Goal: Task Accomplishment & Management: Manage account settings

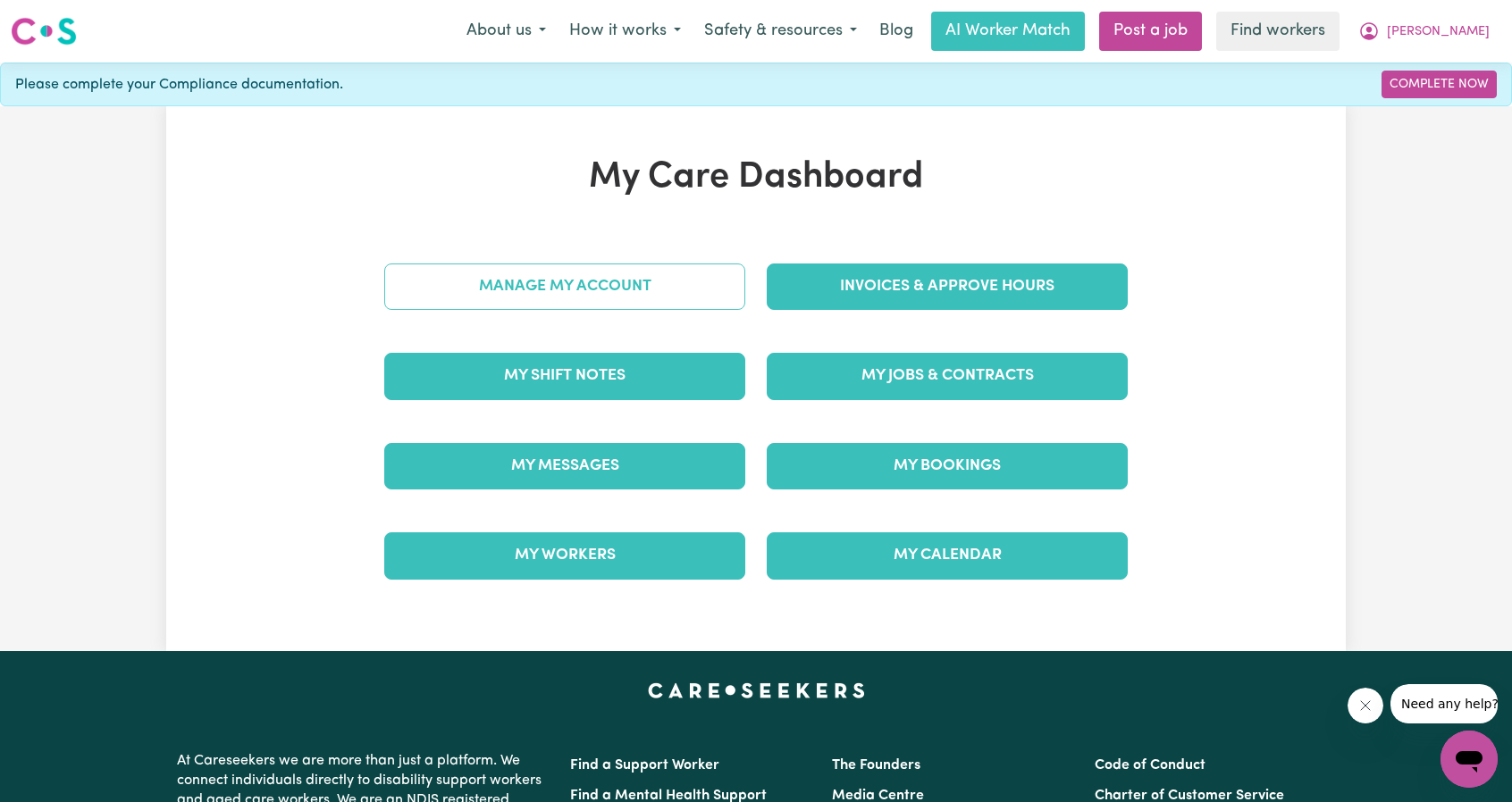
click at [499, 306] on link "Manage My Account" at bounding box center [564, 286] width 361 height 47
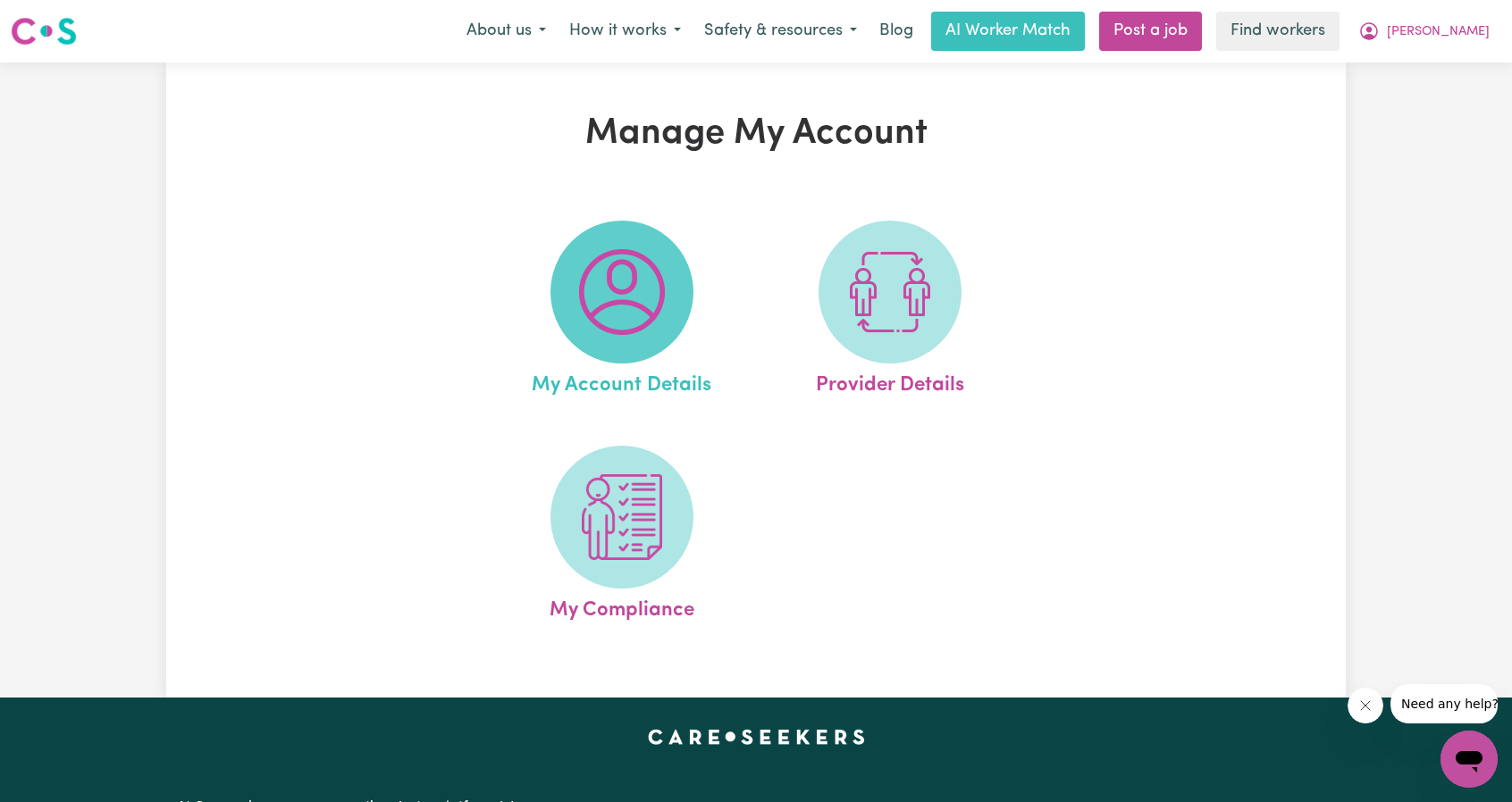
click at [667, 311] on span at bounding box center [621, 292] width 143 height 142
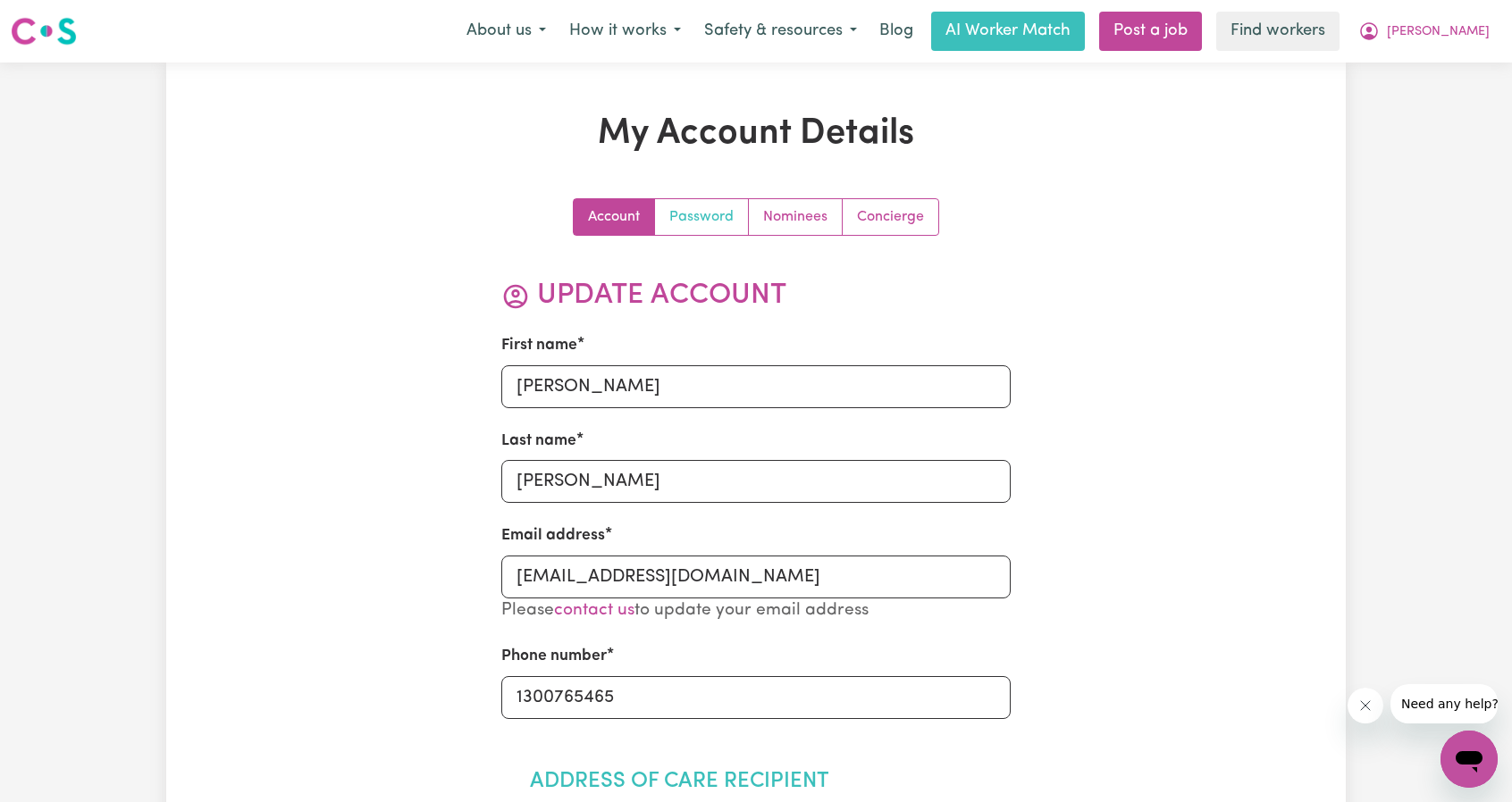
click at [702, 215] on link "Password" at bounding box center [702, 216] width 94 height 36
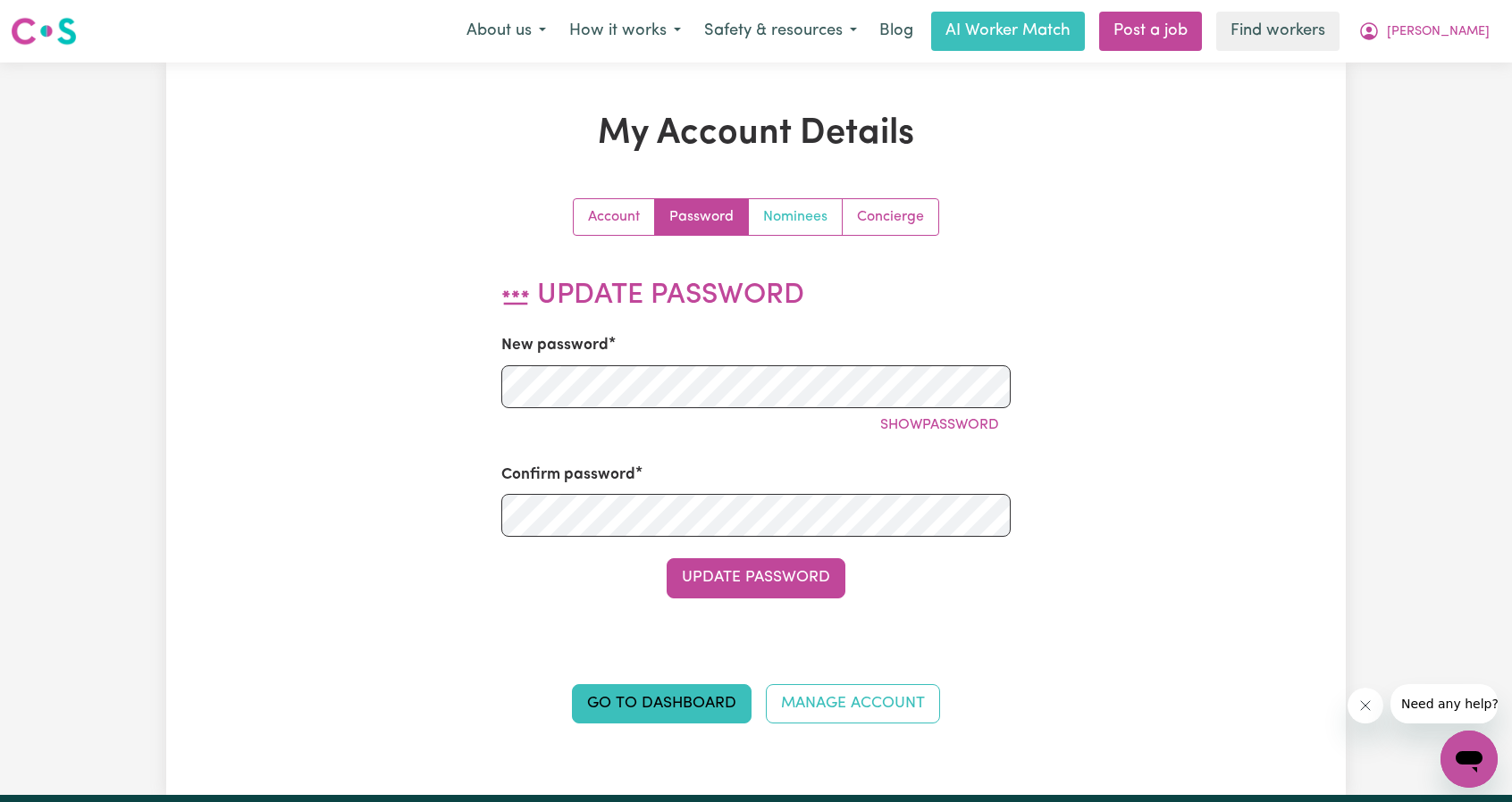
click at [806, 216] on link "Nominees" at bounding box center [795, 216] width 94 height 36
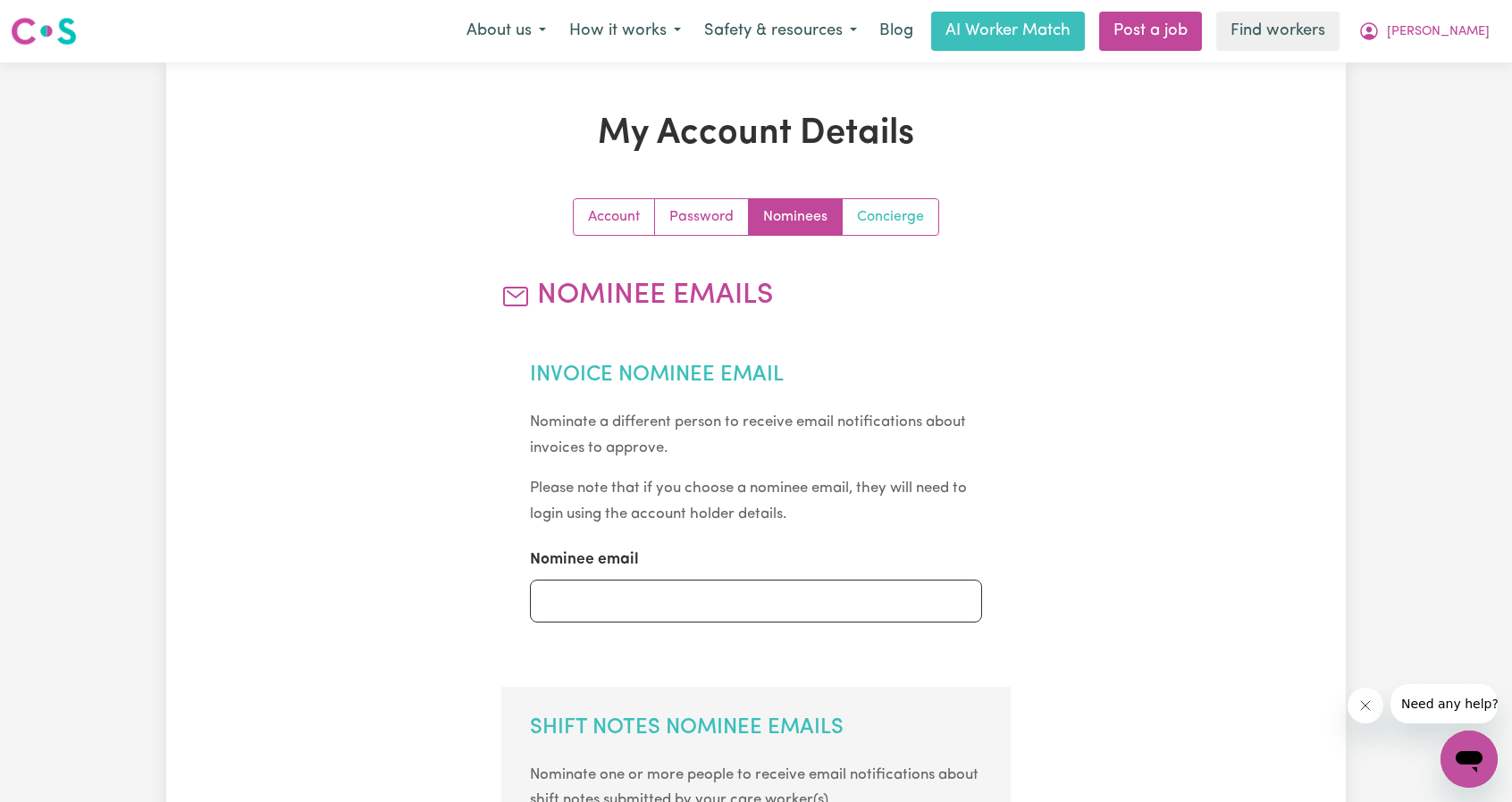
click at [897, 220] on link "Concierge" at bounding box center [890, 216] width 96 height 36
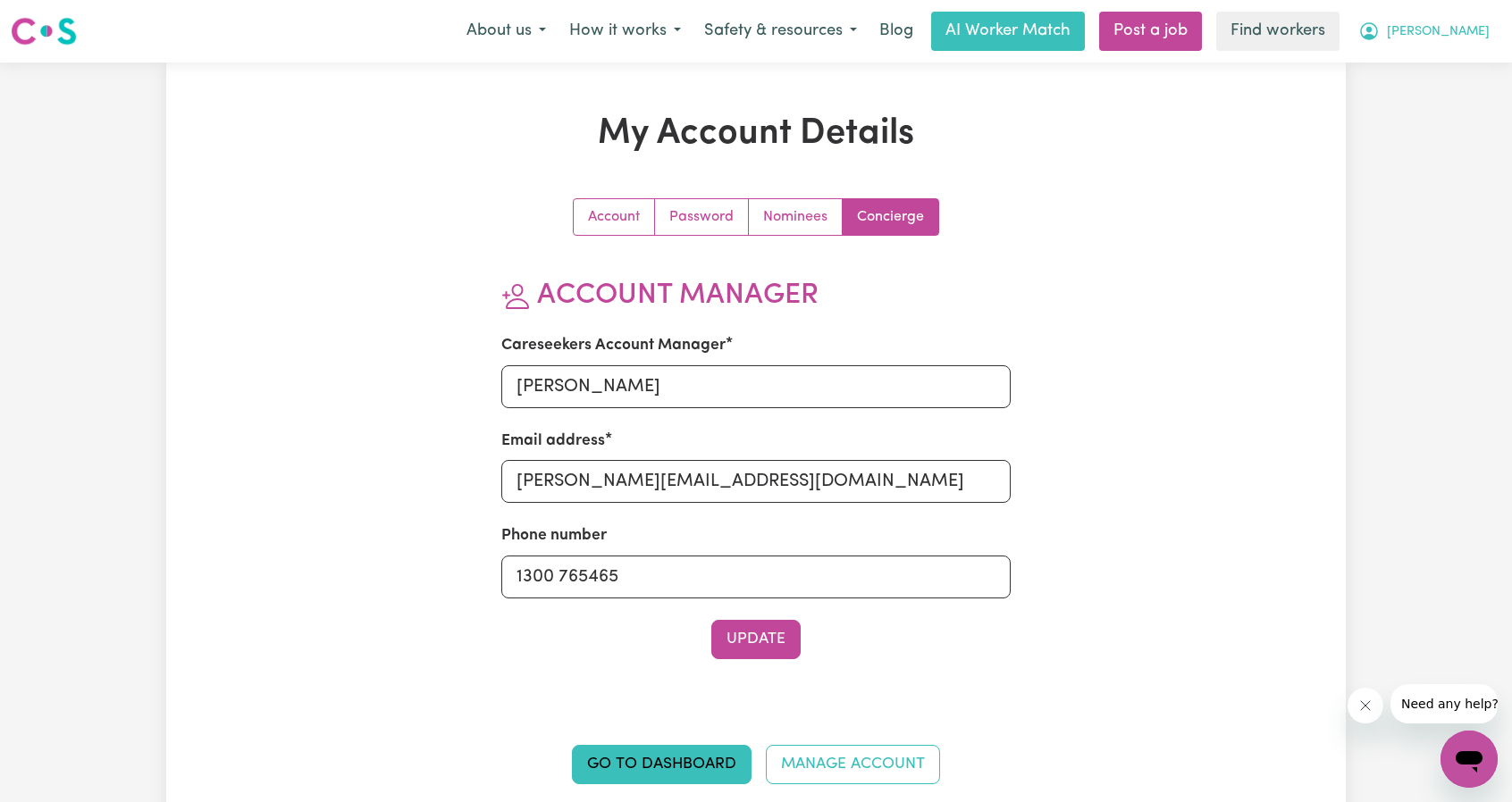
click at [1469, 37] on span "[PERSON_NAME]" at bounding box center [1438, 32] width 102 height 20
click at [1432, 60] on link "My Dashboard" at bounding box center [1429, 69] width 142 height 34
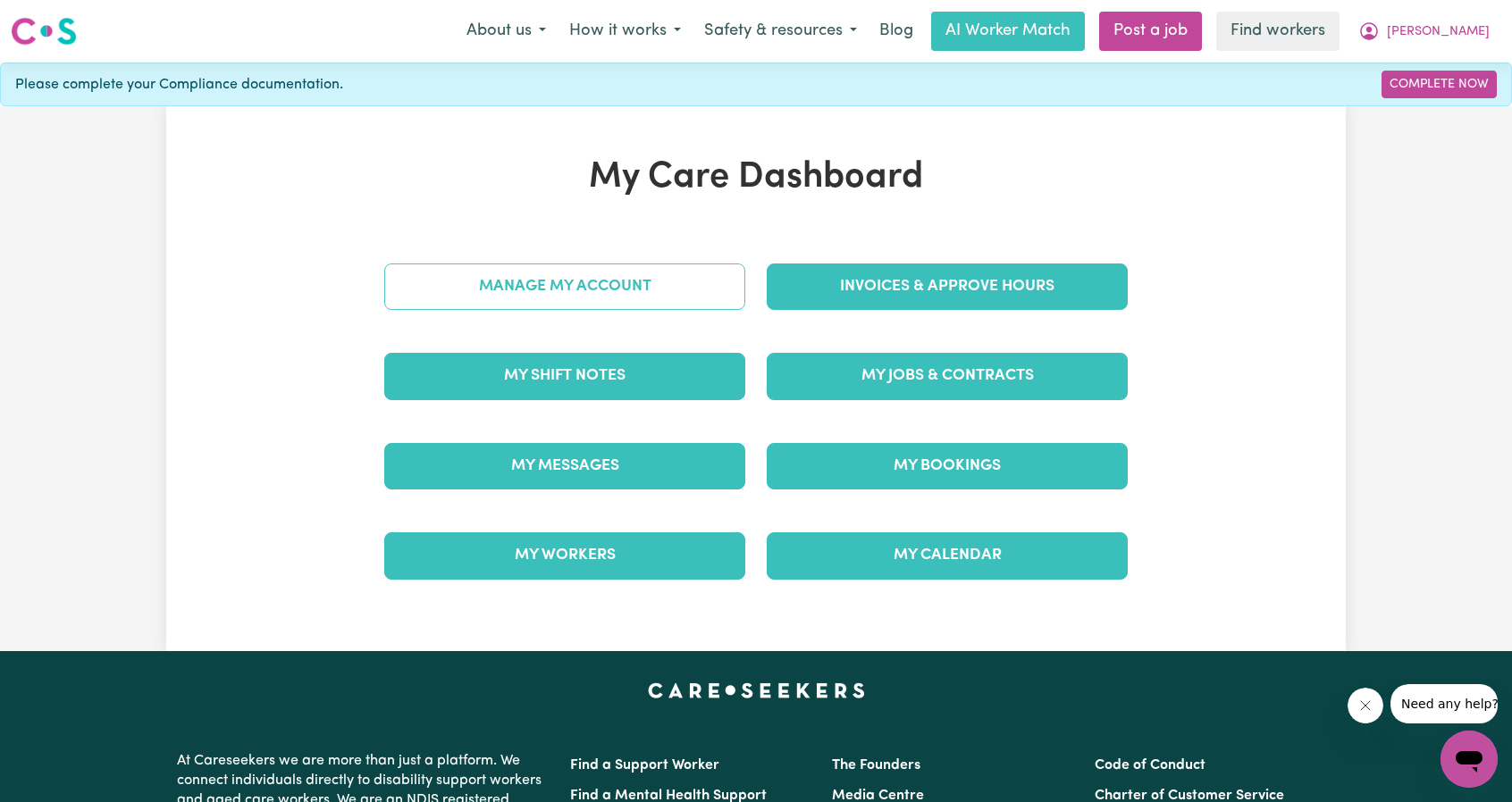
click at [625, 282] on link "Manage My Account" at bounding box center [564, 286] width 361 height 47
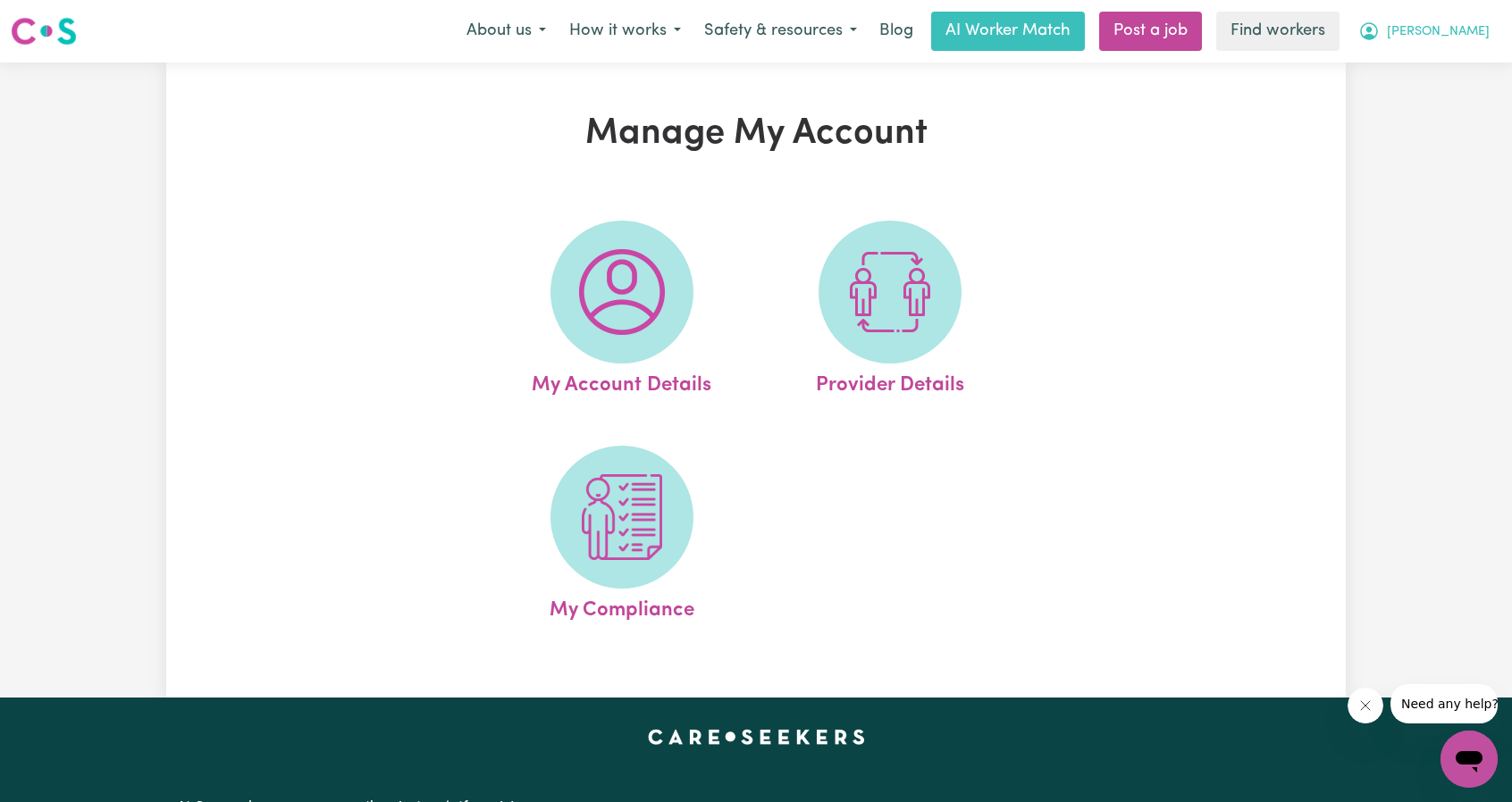
click at [1465, 35] on span "[PERSON_NAME]" at bounding box center [1438, 32] width 102 height 20
click at [1415, 61] on link "My Dashboard" at bounding box center [1429, 69] width 142 height 34
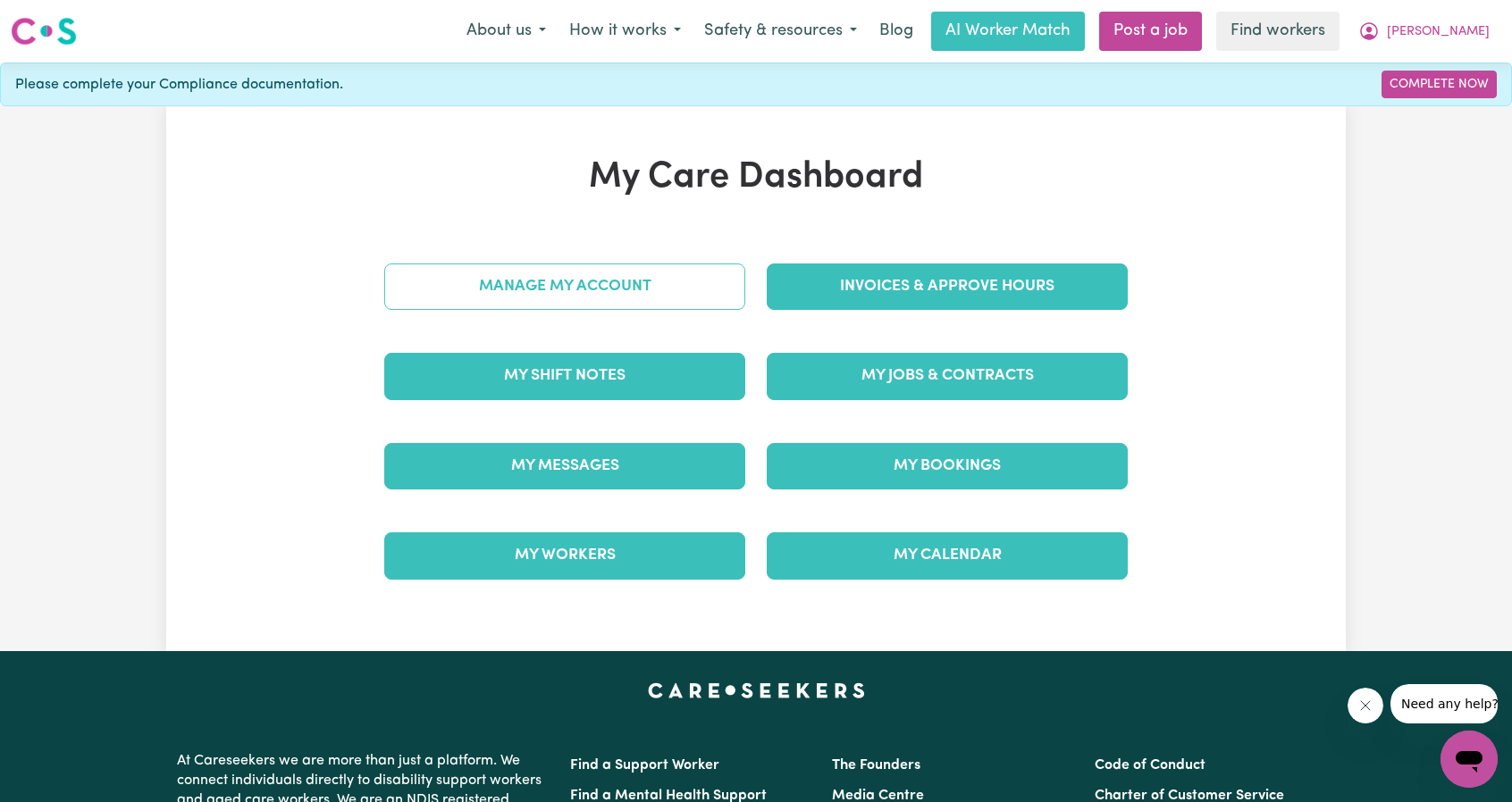
click at [652, 292] on link "Manage My Account" at bounding box center [564, 286] width 361 height 47
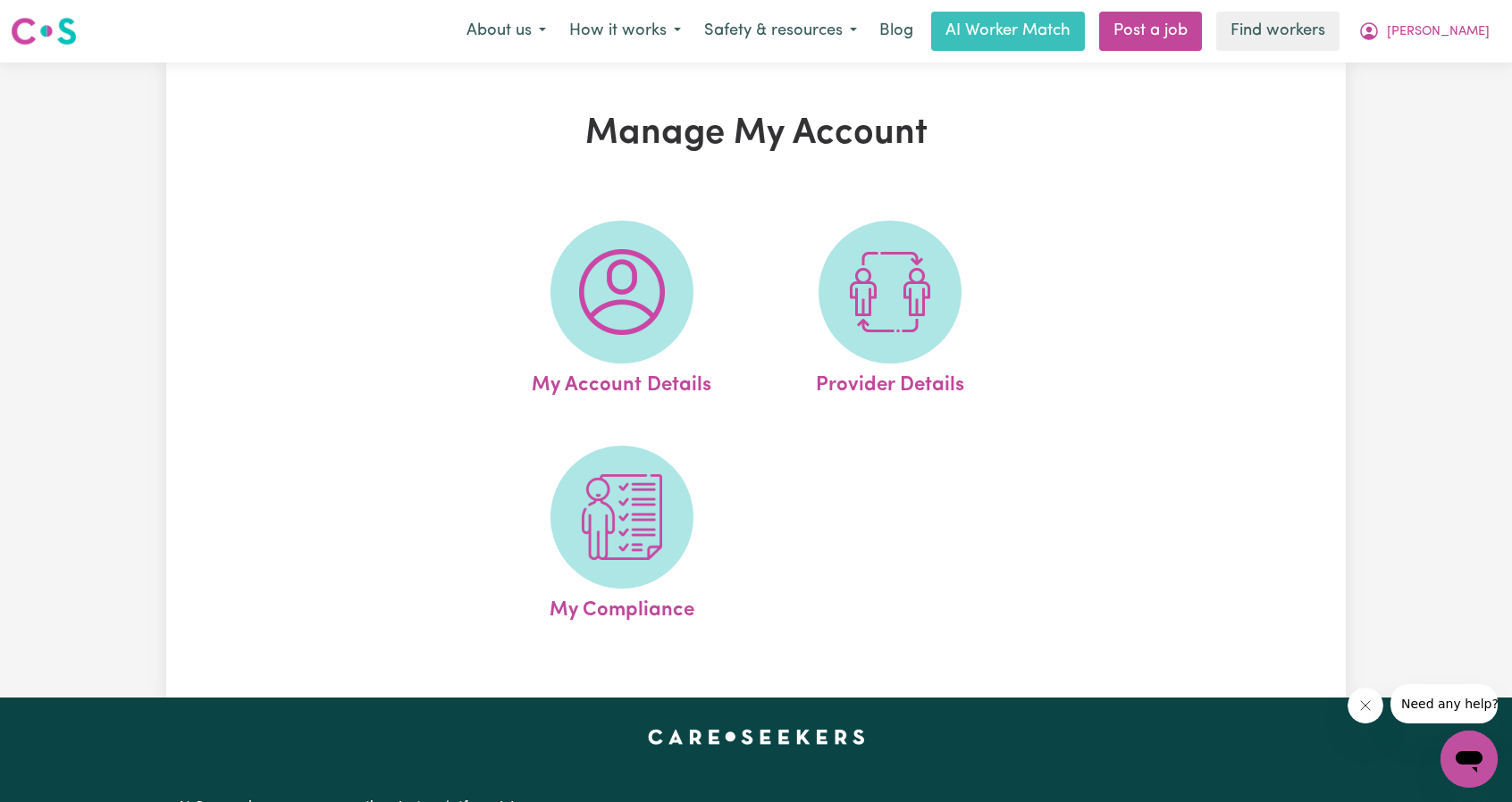
click at [873, 462] on ul "My Account Details Provider Details My Compliance" at bounding box center [756, 423] width 536 height 449
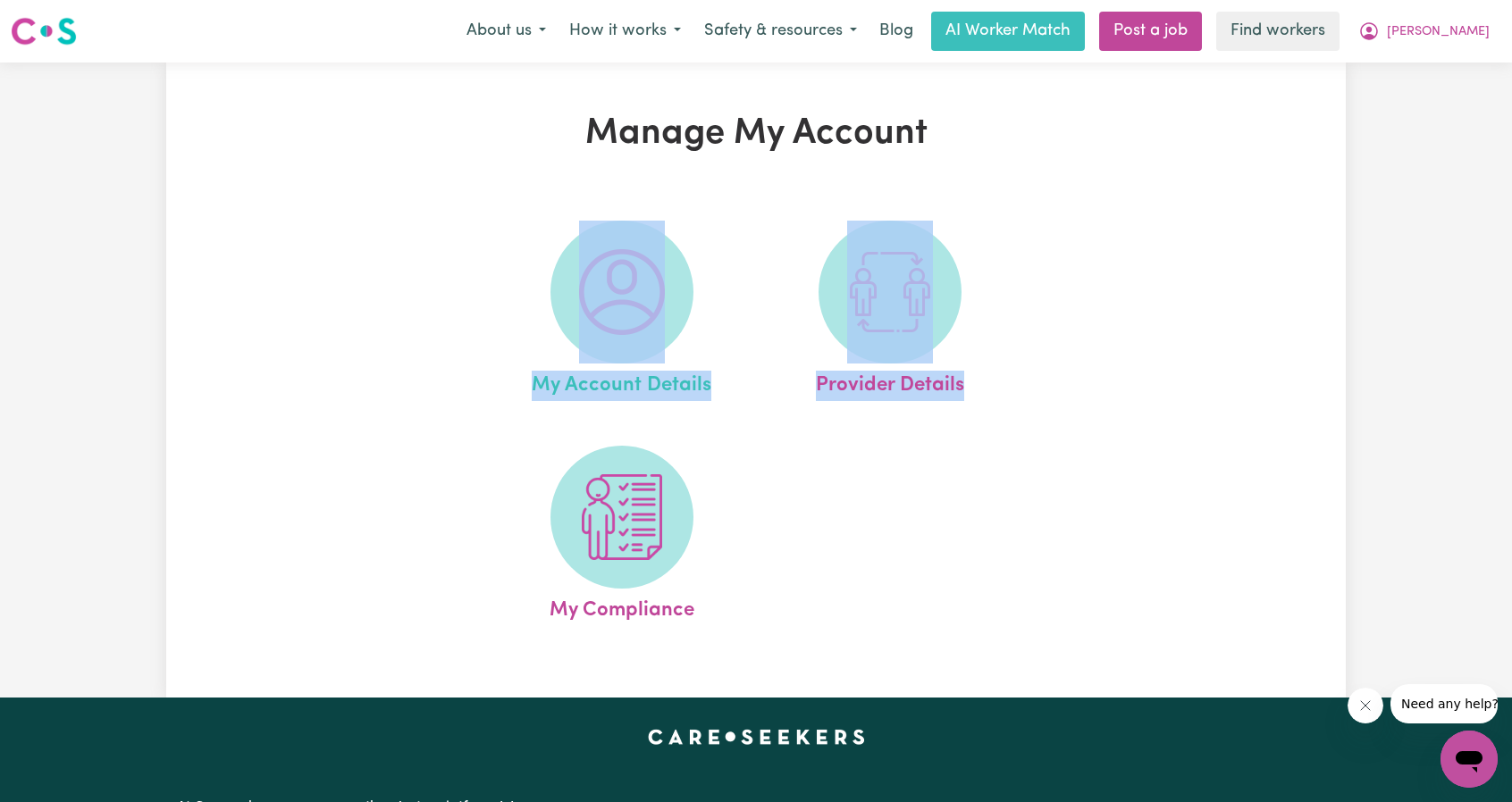
drag, startPoint x: 1101, startPoint y: 552, endPoint x: 507, endPoint y: 274, distance: 655.8
click at [512, 274] on div "My Account Details Provider Details My Compliance" at bounding box center [756, 423] width 787 height 449
click at [507, 274] on link "My Account Details" at bounding box center [622, 311] width 258 height 181
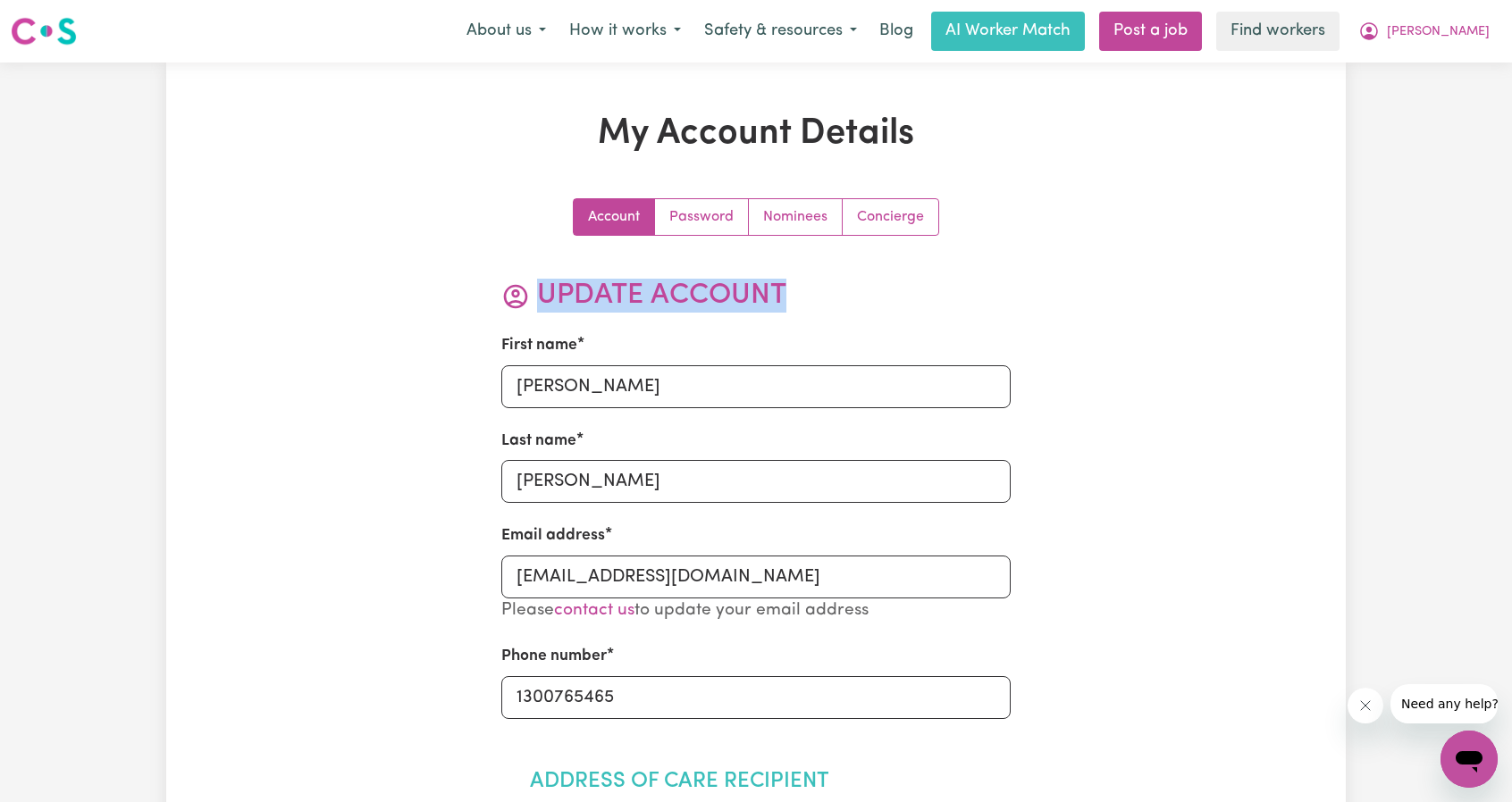
drag, startPoint x: 507, startPoint y: 274, endPoint x: 613, endPoint y: 374, distance: 145.7
click at [718, 300] on h2 "Update Account" at bounding box center [756, 295] width 510 height 34
click at [1464, 16] on button "[PERSON_NAME]" at bounding box center [1423, 31] width 154 height 37
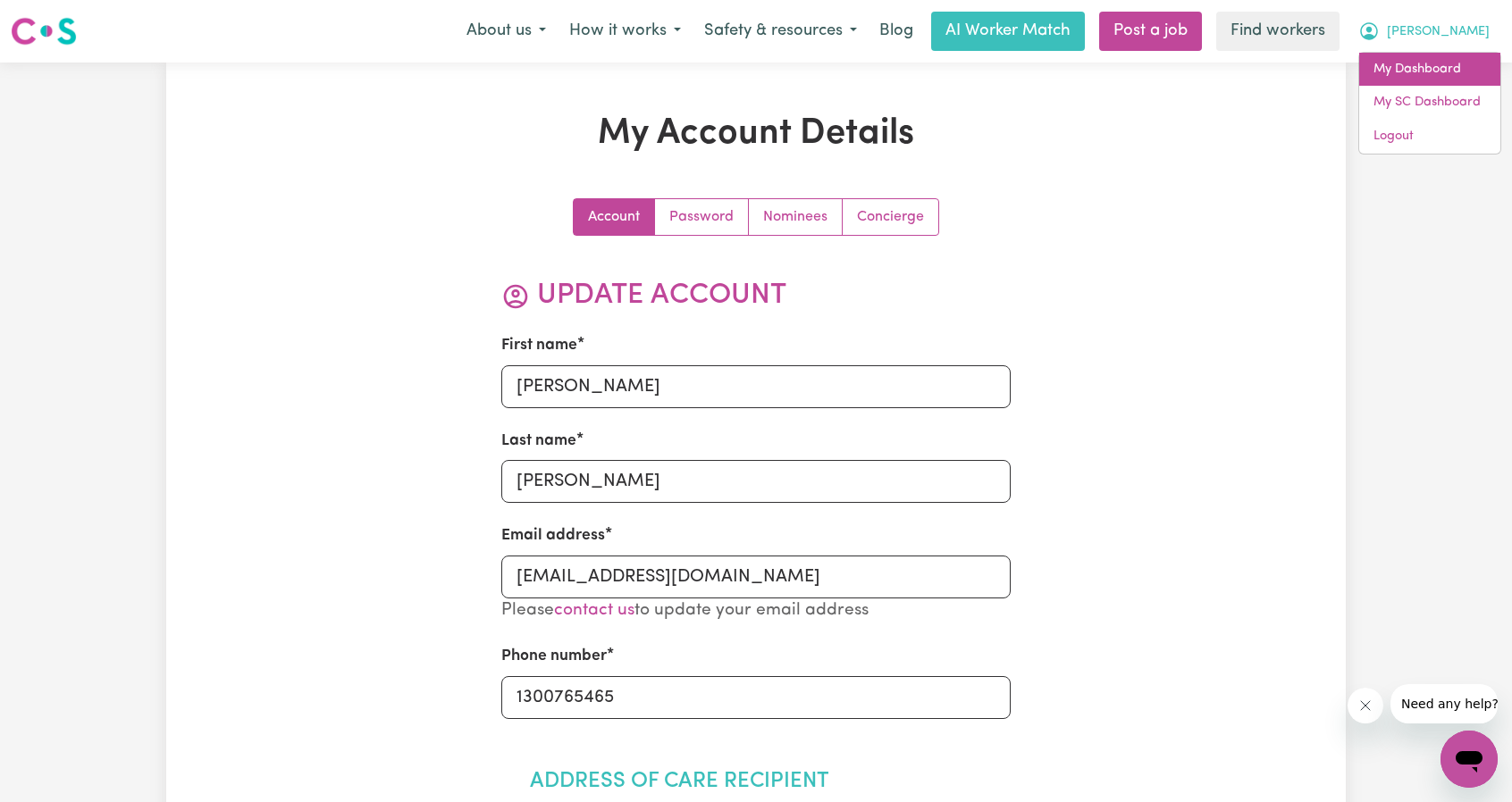
click at [1424, 61] on link "My Dashboard" at bounding box center [1429, 69] width 142 height 34
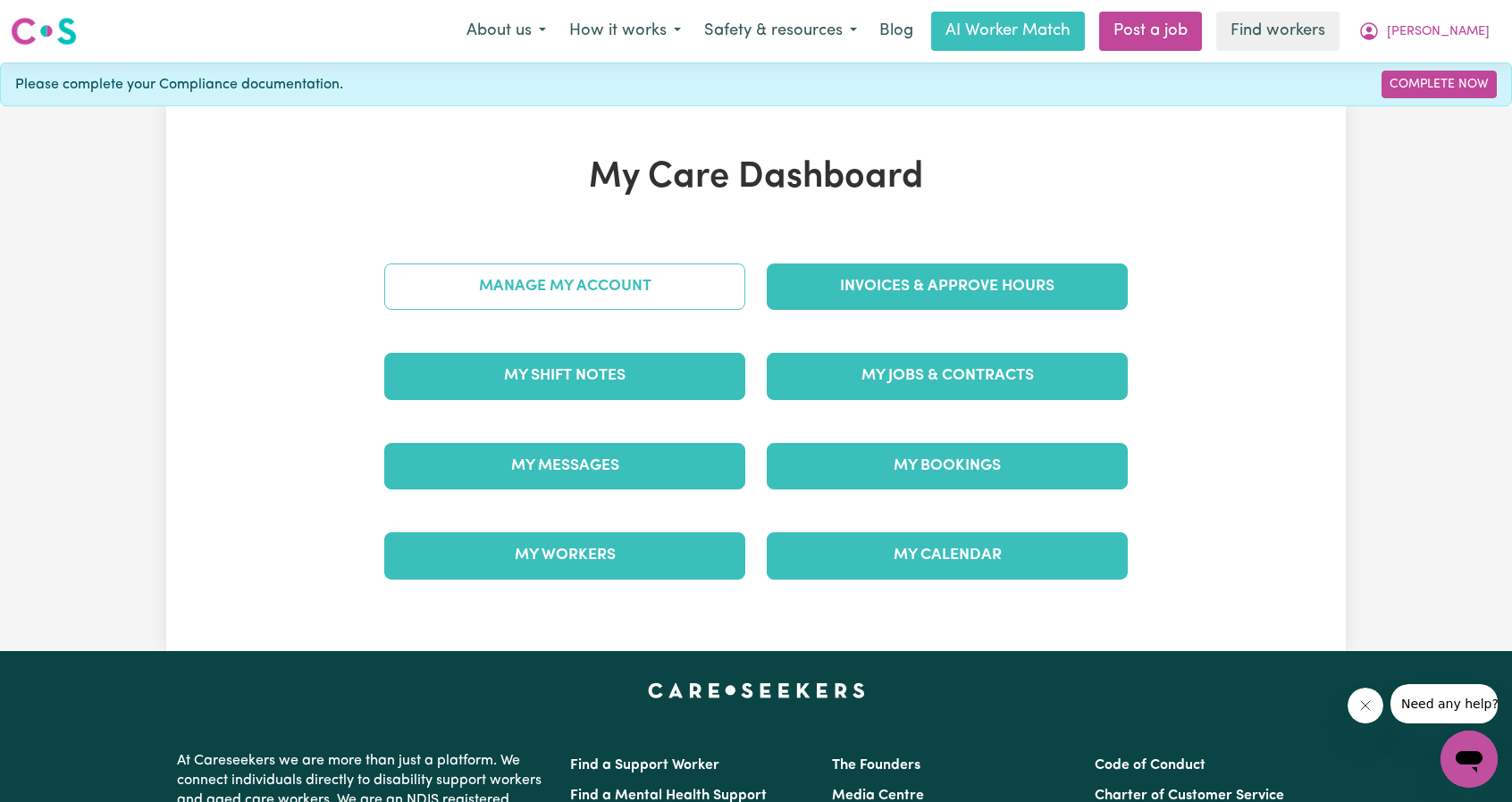
click at [497, 274] on link "Manage My Account" at bounding box center [564, 286] width 361 height 47
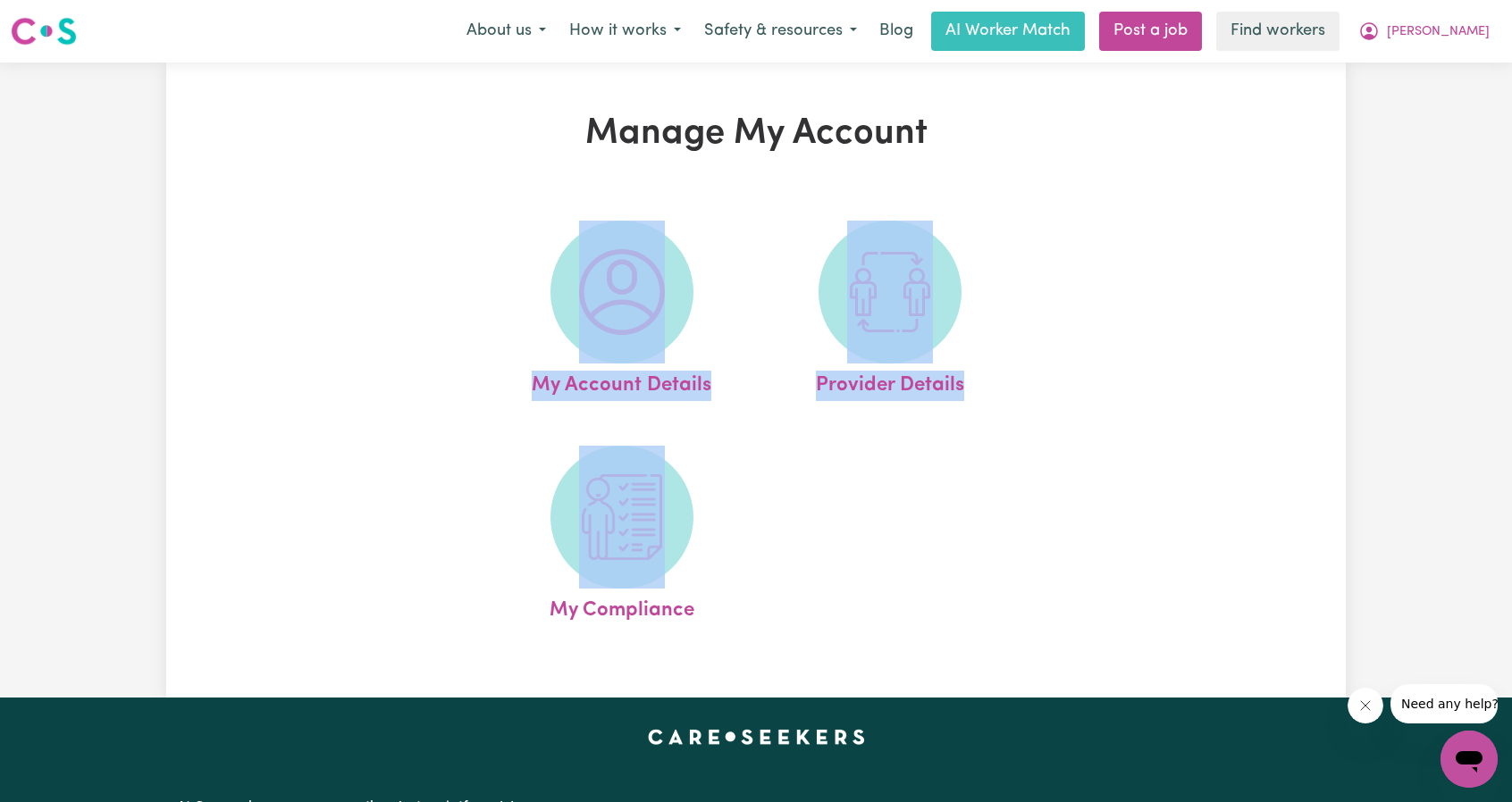
drag, startPoint x: 449, startPoint y: 221, endPoint x: 784, endPoint y: 435, distance: 397.5
click at [802, 478] on div "My Account Details Provider Details My Compliance" at bounding box center [755, 423] width 655 height 449
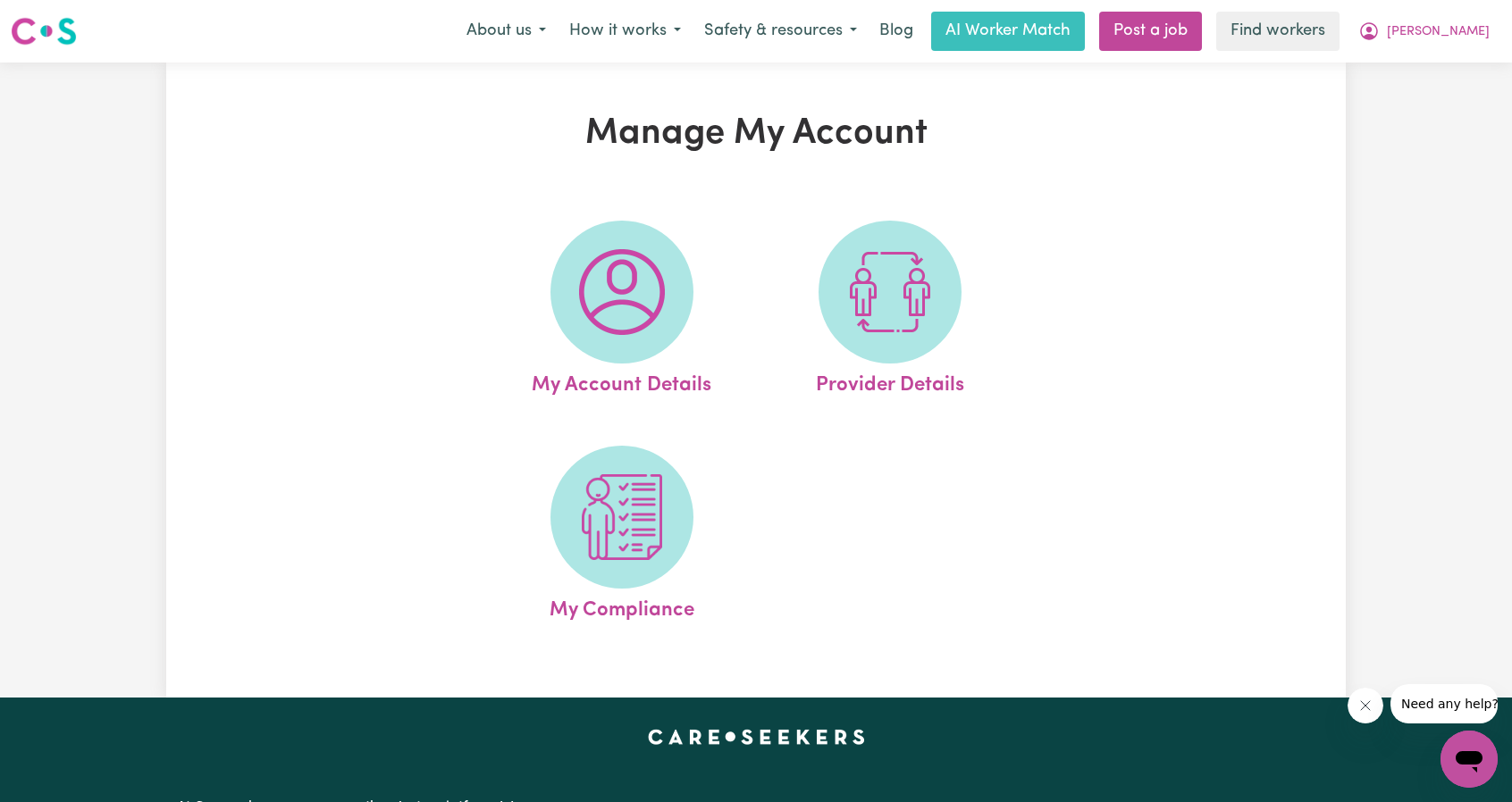
click at [563, 135] on h1 "Manage My Account" at bounding box center [756, 133] width 765 height 43
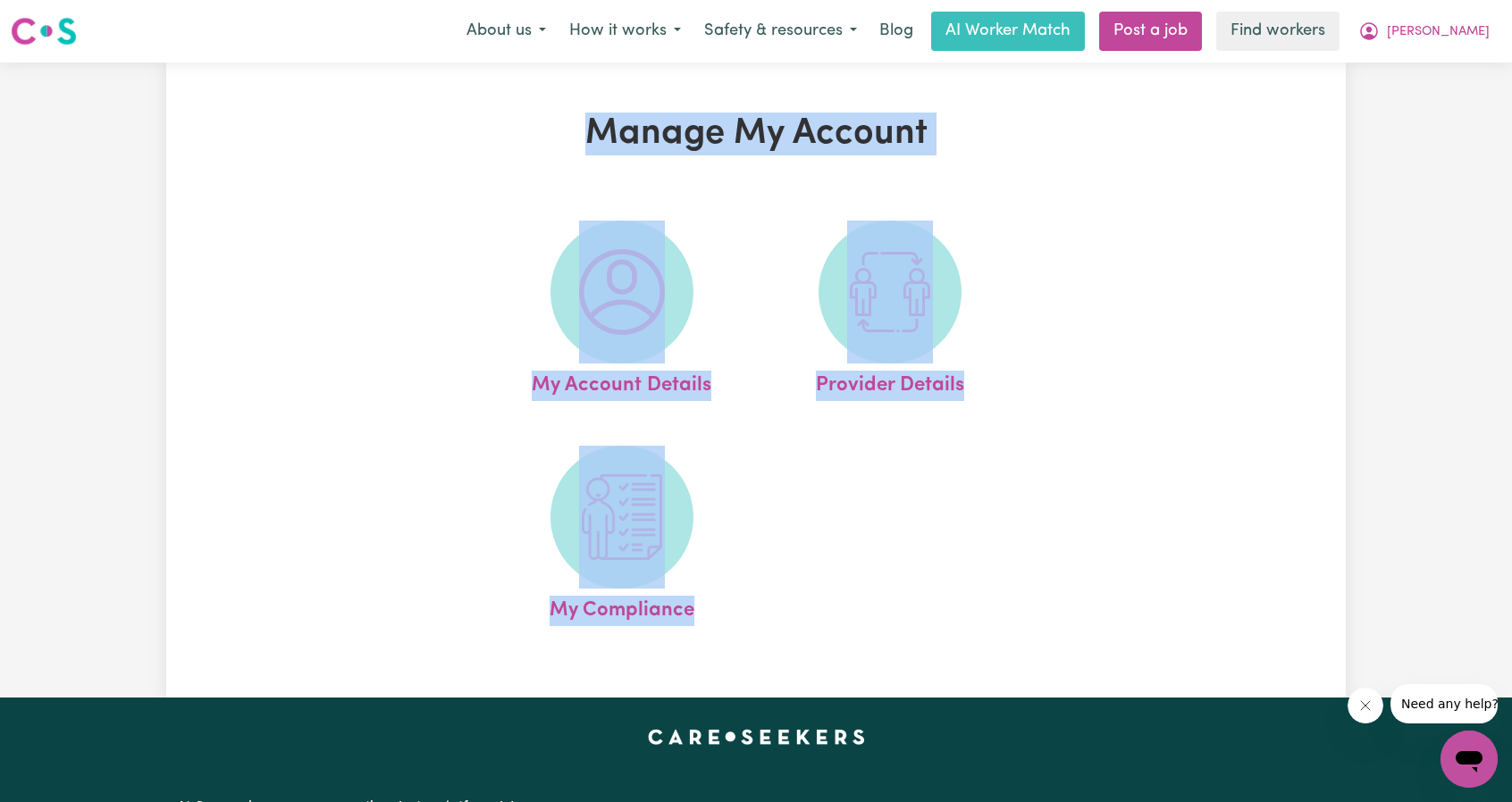
drag, startPoint x: 768, startPoint y: 401, endPoint x: 750, endPoint y: 610, distance: 209.8
click at [750, 610] on div "Manage My Account My Account Details Provider Details My Compliance" at bounding box center [756, 380] width 787 height 535
click at [1475, 42] on button "[PERSON_NAME]" at bounding box center [1423, 31] width 154 height 37
click at [1434, 120] on link "Logout" at bounding box center [1429, 136] width 142 height 34
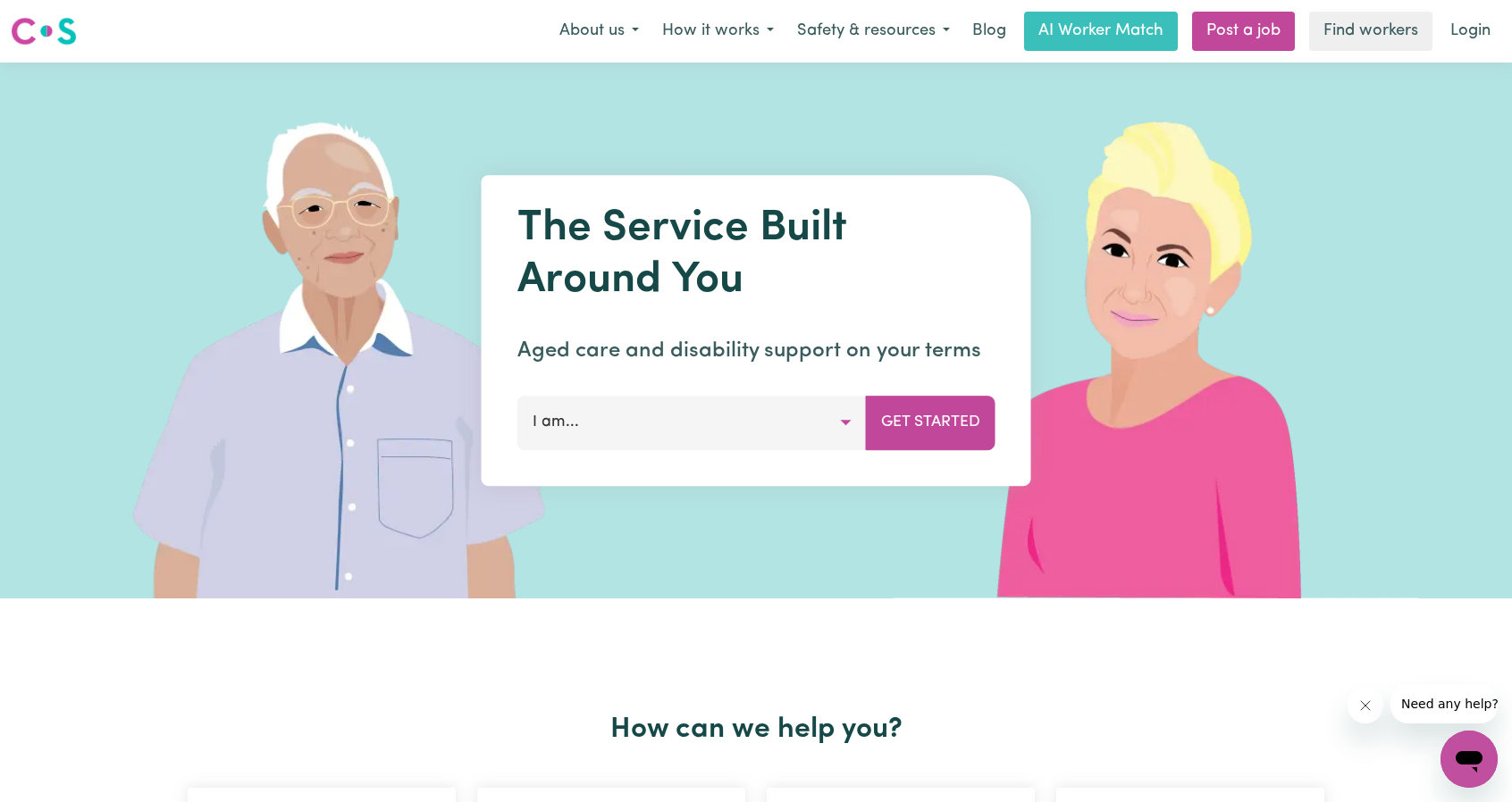
click at [1453, 55] on nav "Menu About us How it works Safety & resources Blog AI Worker Match Post a job F…" at bounding box center [756, 31] width 1512 height 62
click at [1465, 38] on link "Login" at bounding box center [1469, 31] width 61 height 39
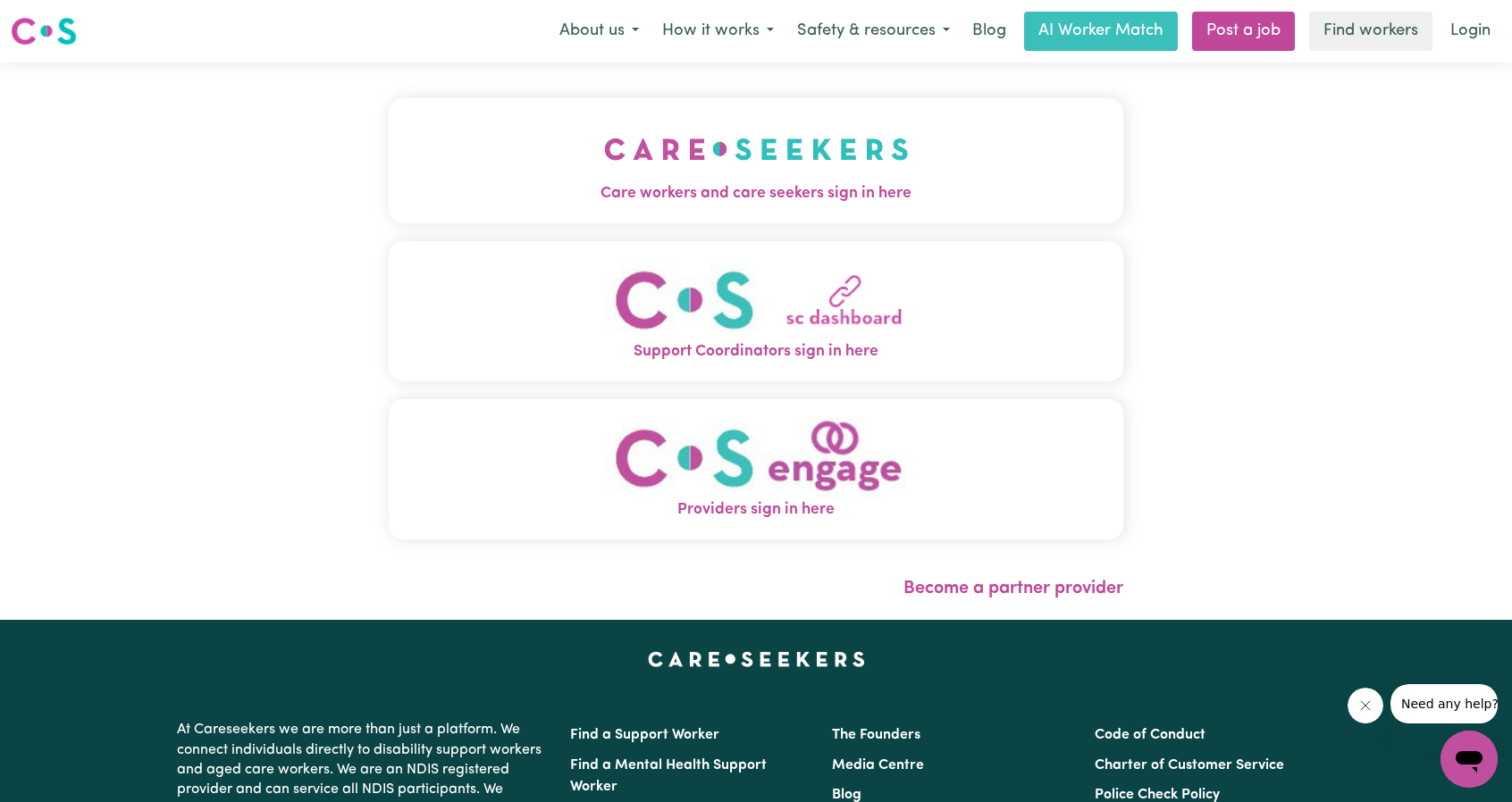
click at [942, 126] on button "Care workers and care seekers sign in here" at bounding box center [756, 161] width 735 height 125
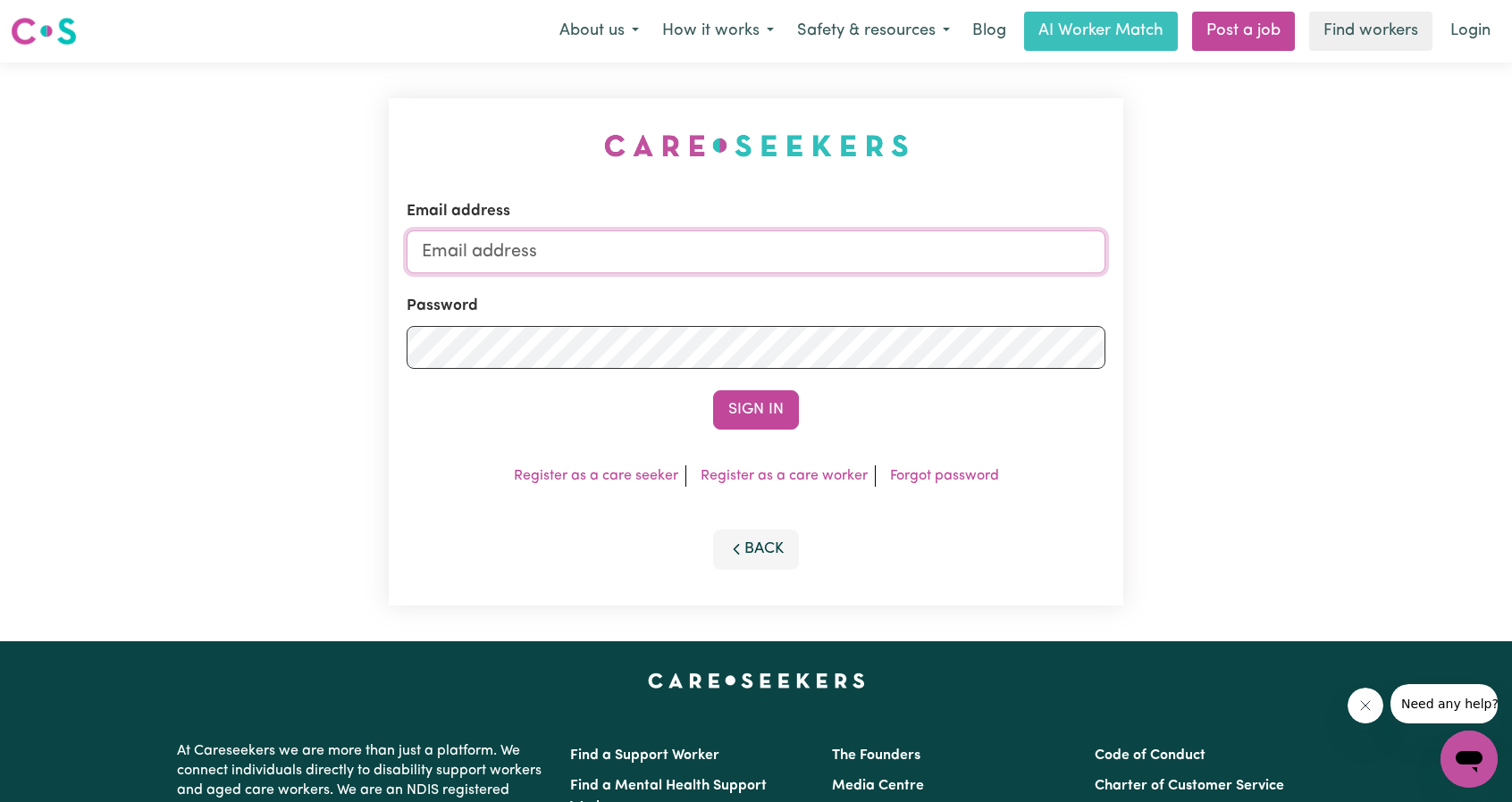
click at [767, 265] on input "Email address" at bounding box center [756, 251] width 699 height 43
drag, startPoint x: 515, startPoint y: 259, endPoint x: 852, endPoint y: 278, distance: 337.5
click at [854, 262] on input "[EMAIL_ADDRESS][PERSON_NAME][DOMAIN_NAME]" at bounding box center [756, 251] width 699 height 43
type input "[EMAIL_ADDRESS][DOMAIN_NAME]"
click at [756, 412] on button "Sign In" at bounding box center [756, 409] width 86 height 39
